Goal: Task Accomplishment & Management: Complete application form

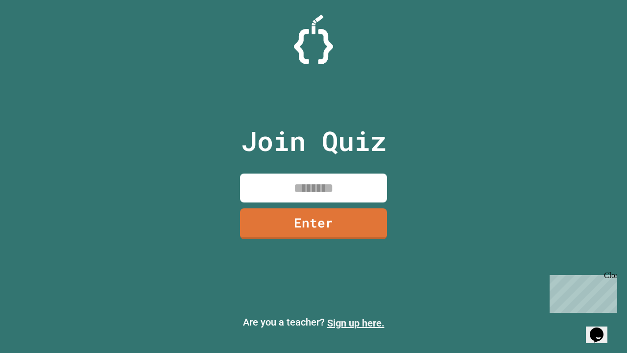
click at [355, 323] on link "Sign up here." at bounding box center [355, 323] width 57 height 12
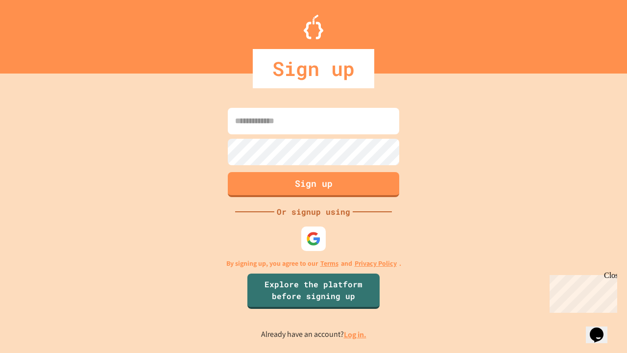
click at [355, 334] on link "Log in." at bounding box center [355, 334] width 23 height 10
